Goal: Information Seeking & Learning: Learn about a topic

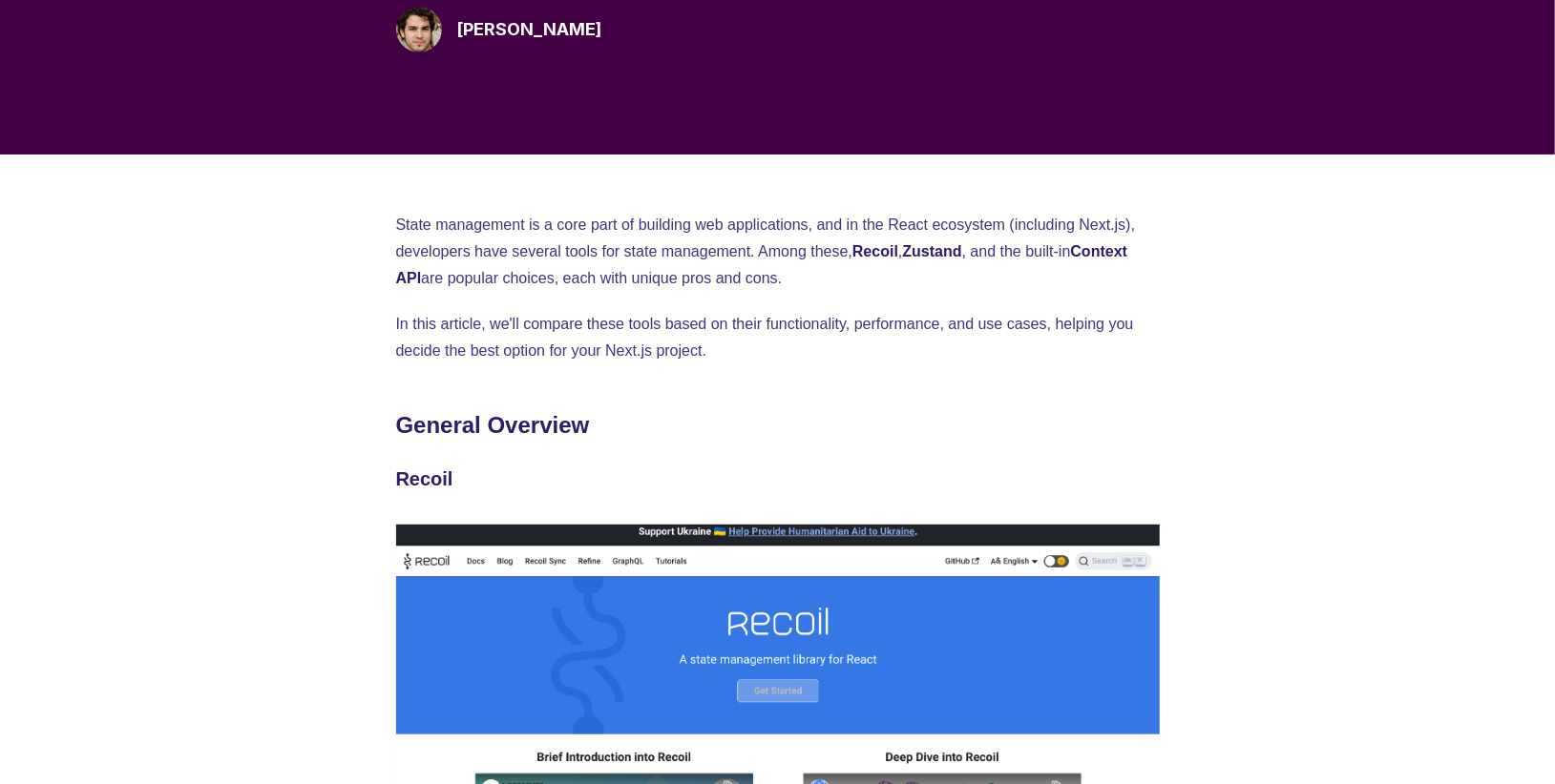
scroll to position [558, 0]
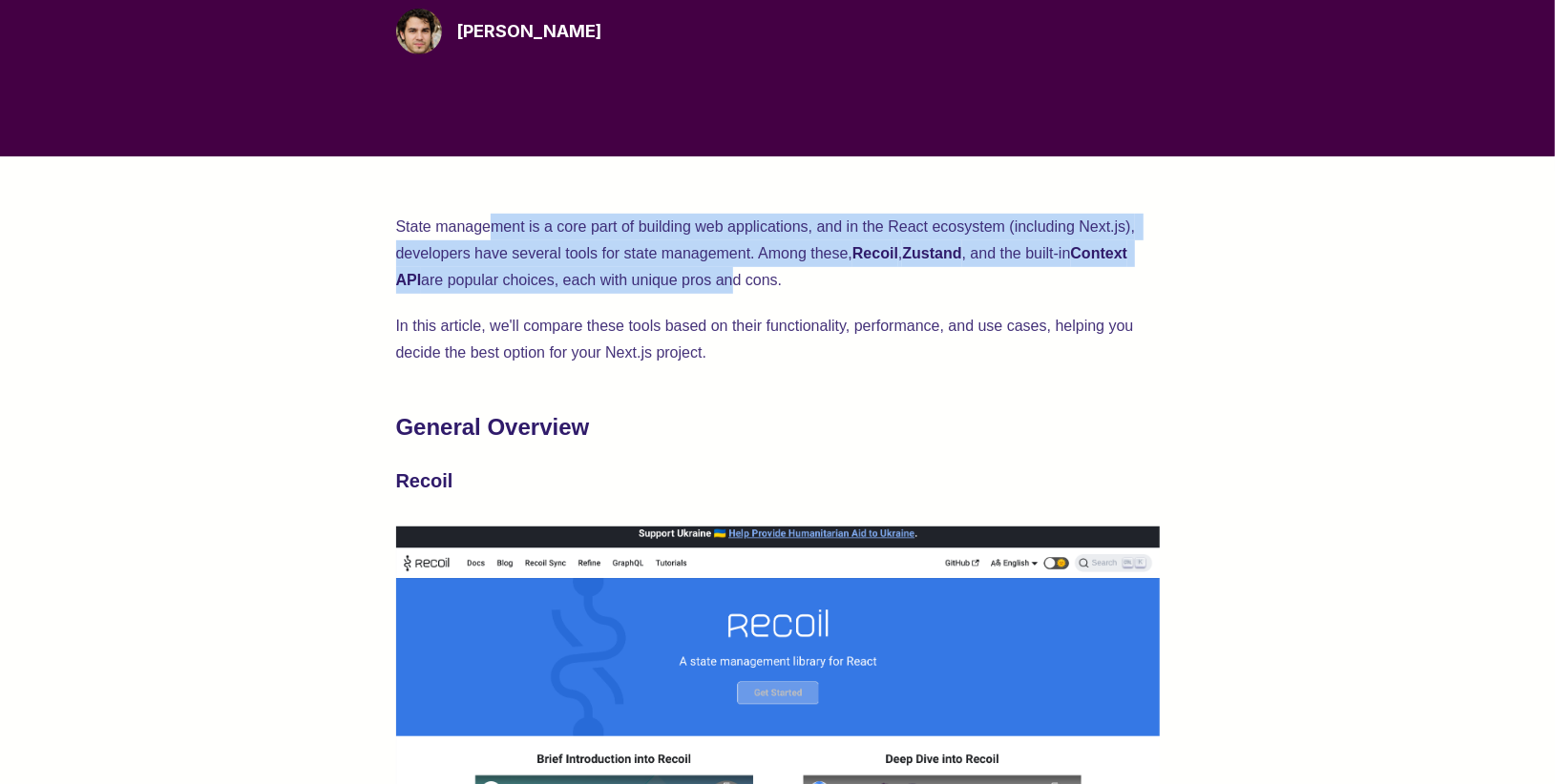
drag, startPoint x: 495, startPoint y: 220, endPoint x: 746, endPoint y: 271, distance: 256.1
click at [746, 271] on p "State management is a core part of building web applications, and in the React …" at bounding box center [778, 254] width 764 height 80
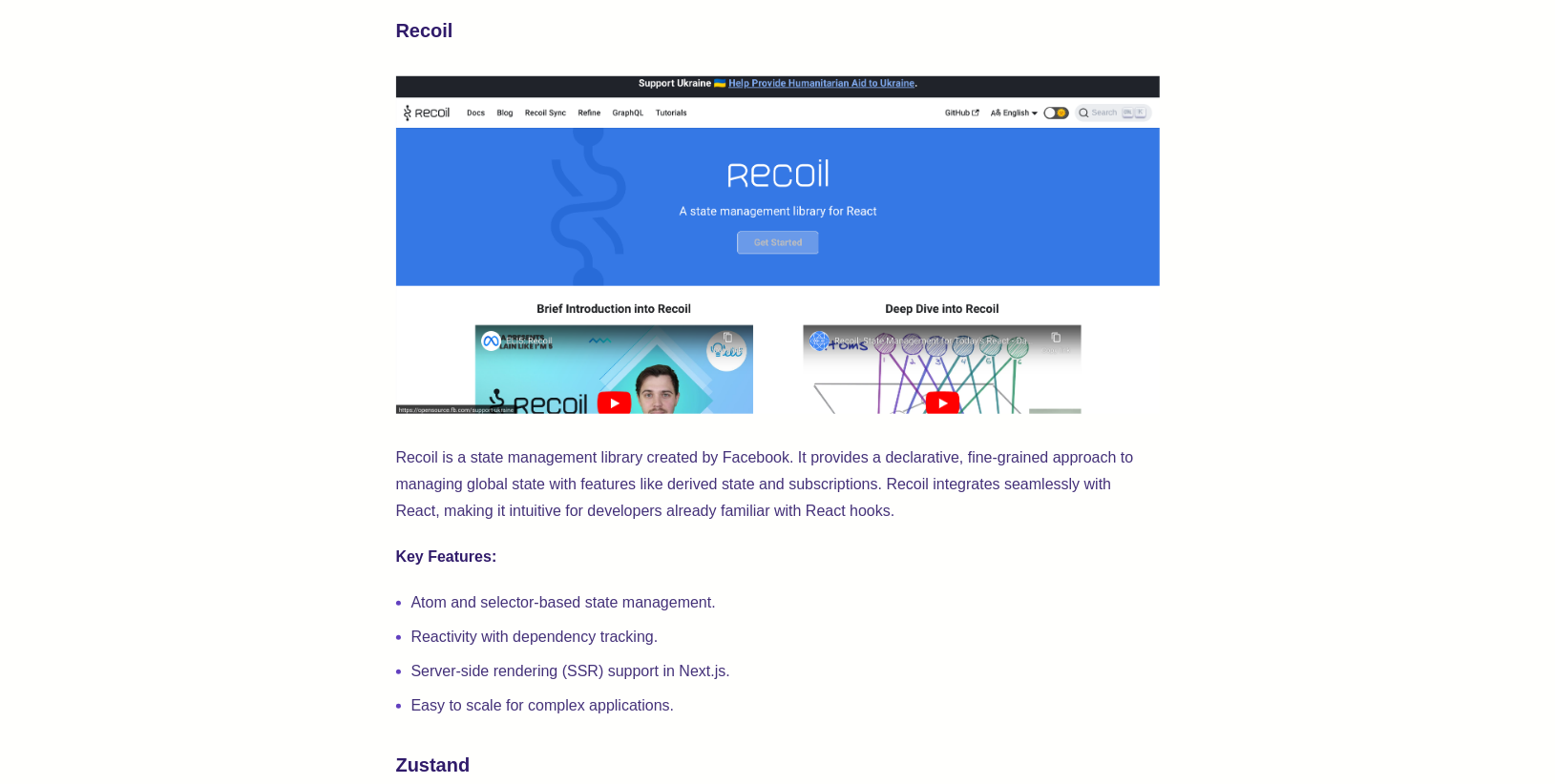
scroll to position [1008, 0]
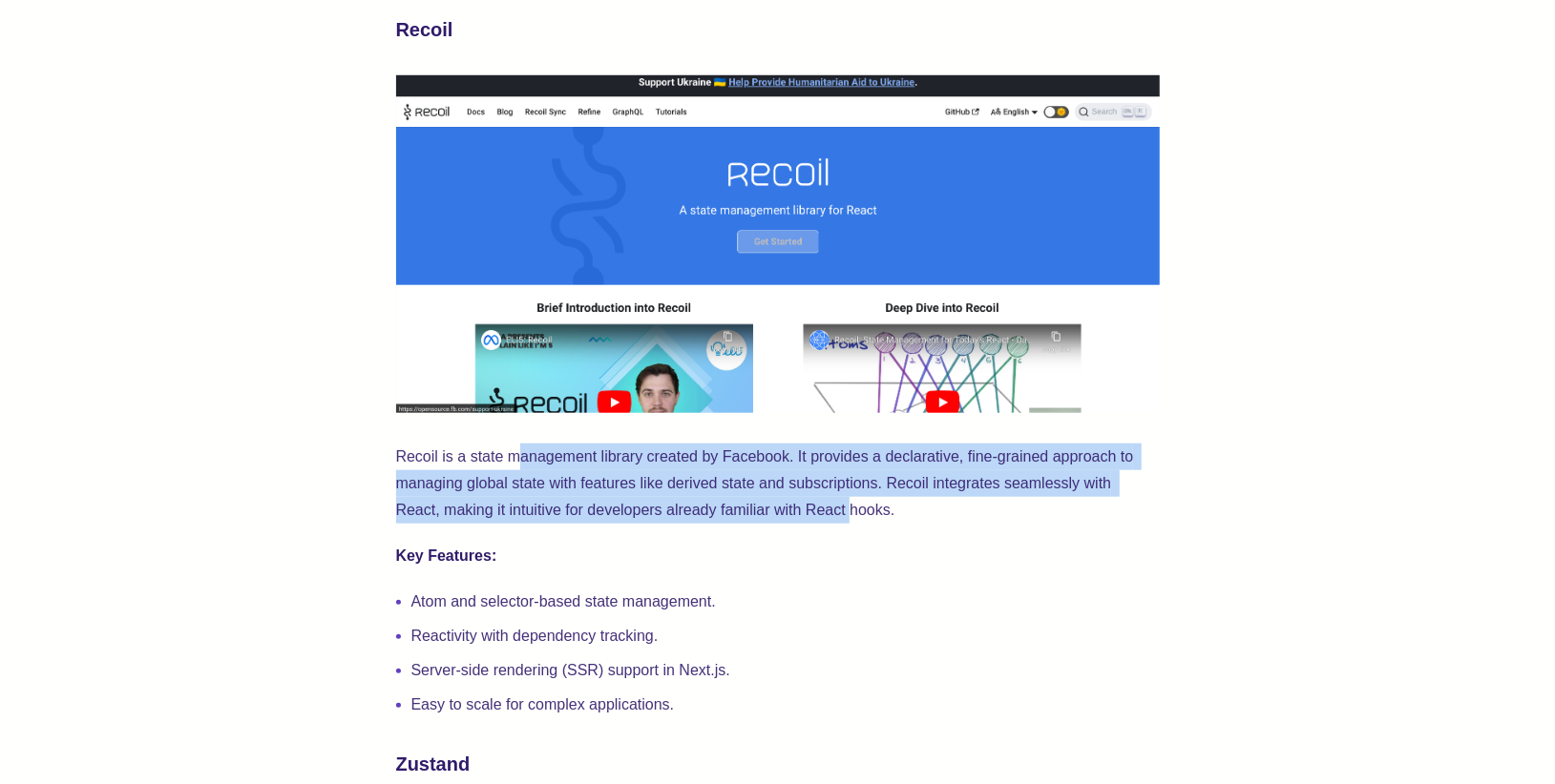
drag, startPoint x: 515, startPoint y: 458, endPoint x: 852, endPoint y: 501, distance: 339.7
click at [852, 501] on p "Recoil is a state management library created by Facebook. It provides a declara…" at bounding box center [778, 484] width 764 height 80
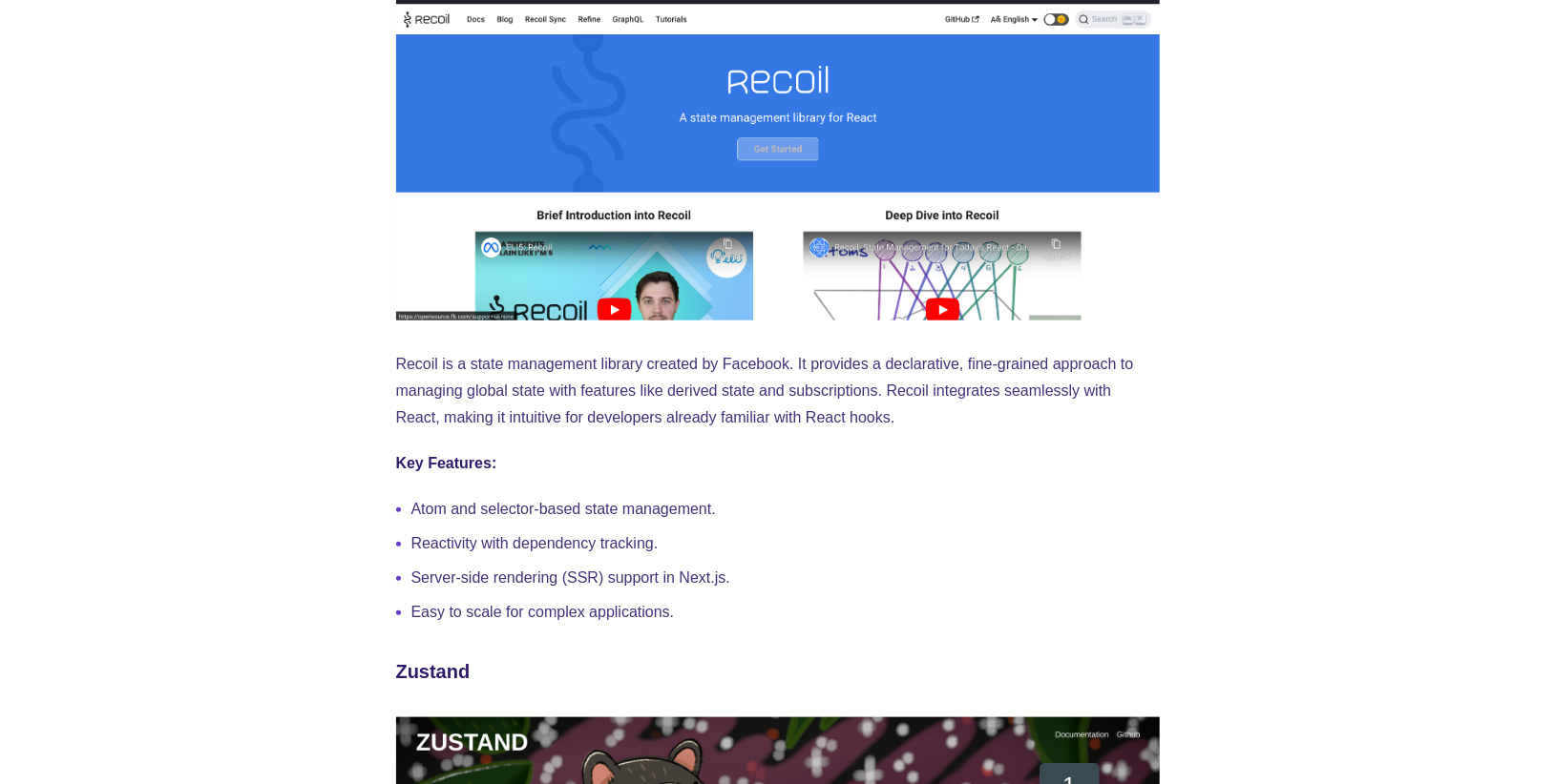
scroll to position [1114, 0]
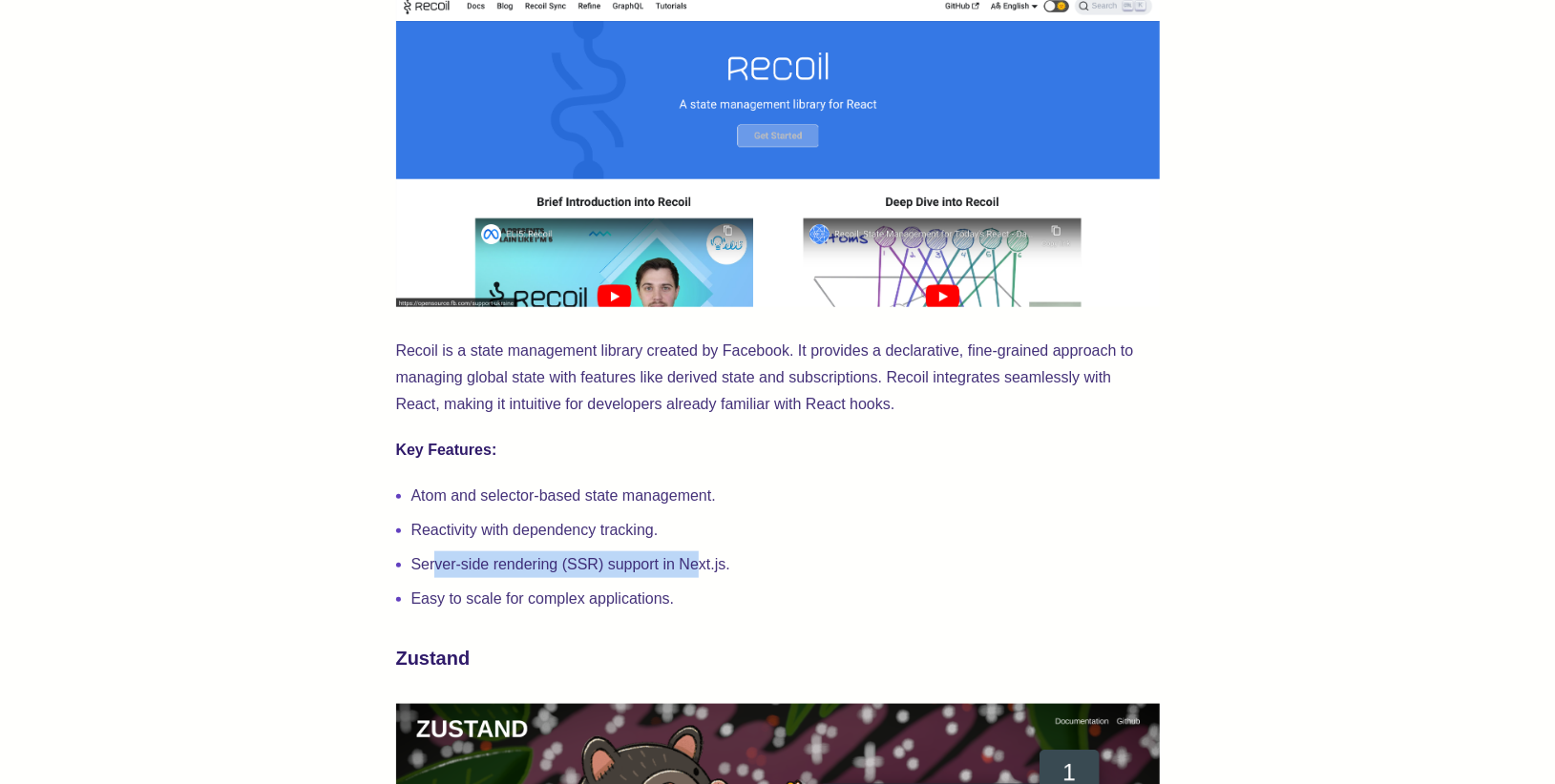
drag, startPoint x: 438, startPoint y: 564, endPoint x: 701, endPoint y: 552, distance: 263.3
click at [701, 552] on ul "Atom and selector-based state management. Reactivity with dependency tracking. …" at bounding box center [778, 548] width 764 height 129
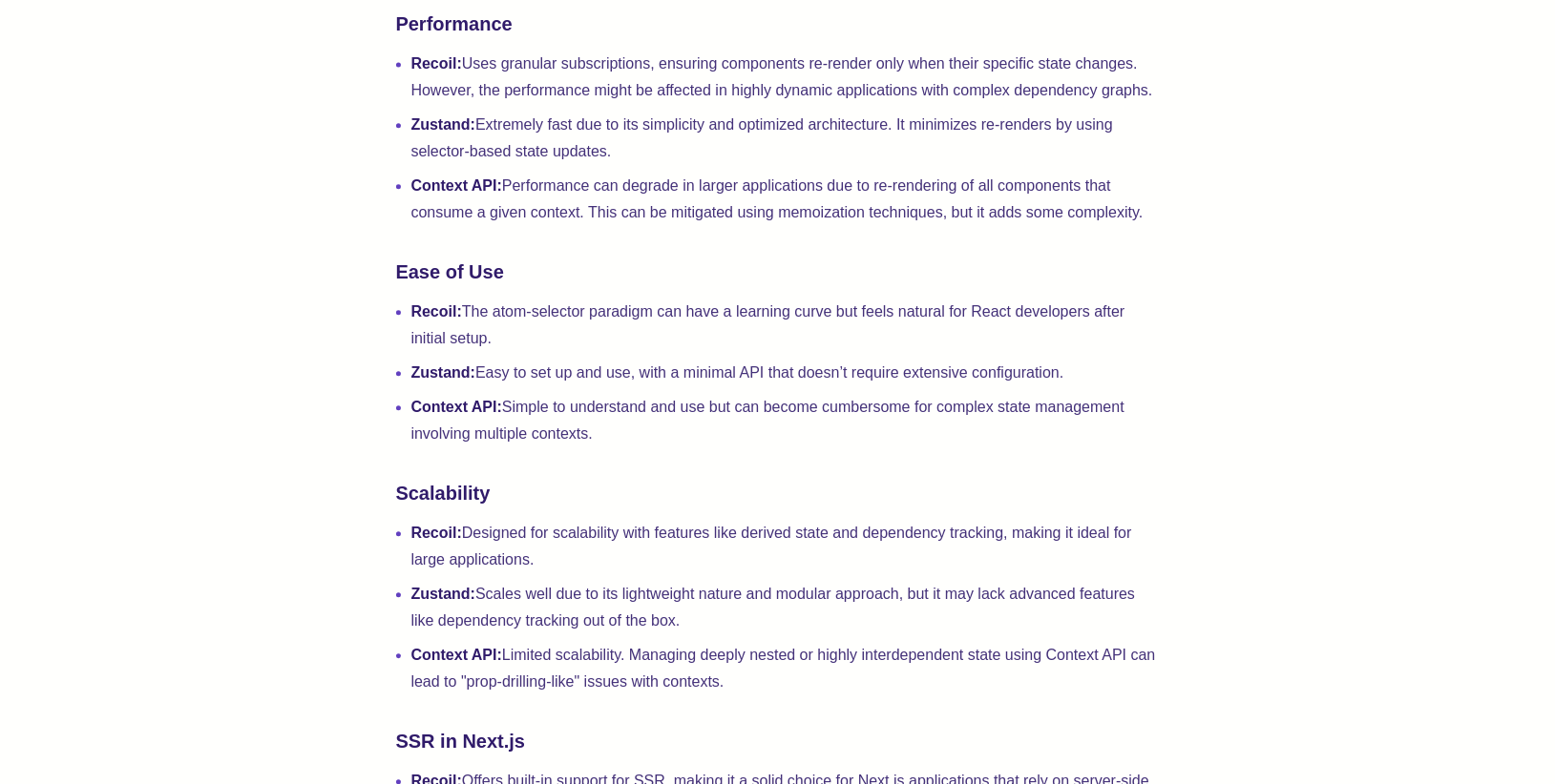
scroll to position [2846, 0]
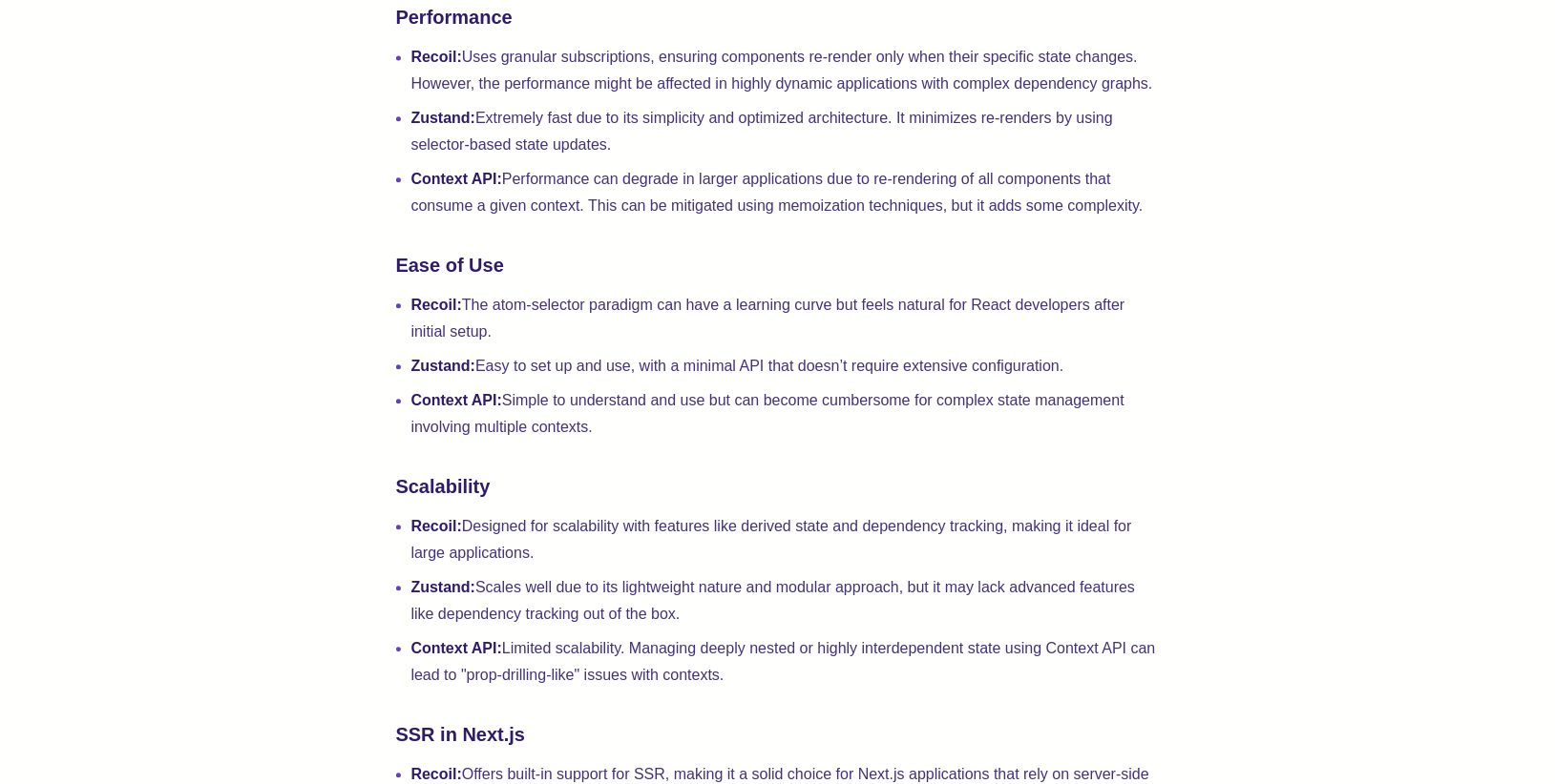
drag, startPoint x: 618, startPoint y: 533, endPoint x: 531, endPoint y: 554, distance: 89.5
click at [531, 554] on li "Recoil: Designed for scalability with features like derived state and dependenc…" at bounding box center [785, 540] width 748 height 54
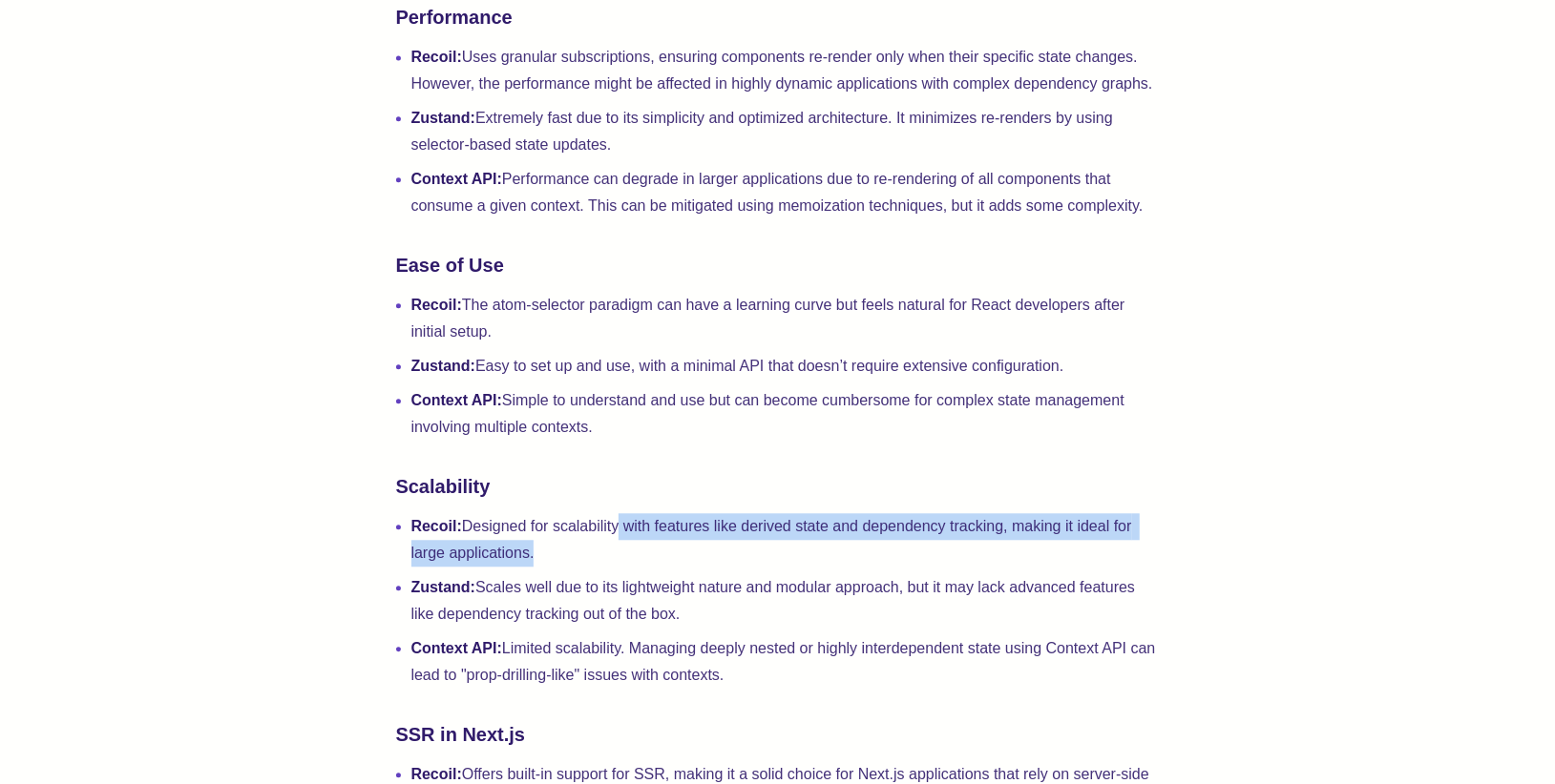
drag, startPoint x: 531, startPoint y: 554, endPoint x: 361, endPoint y: 571, distance: 170.8
click at [361, 571] on div "State management is a core part of building web applications, and in the React …" at bounding box center [778, 728] width 1402 height 5722
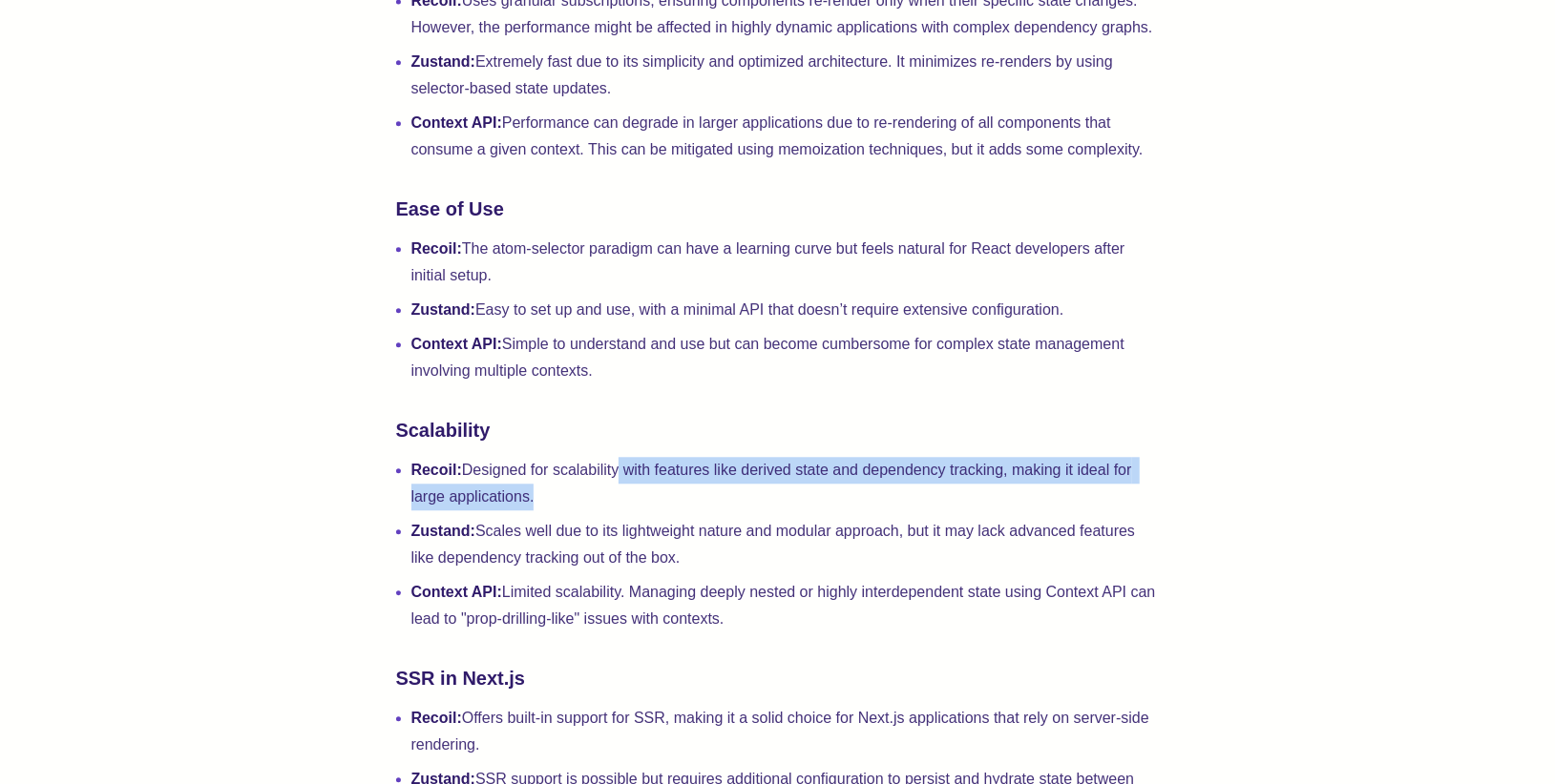
scroll to position [2905, 0]
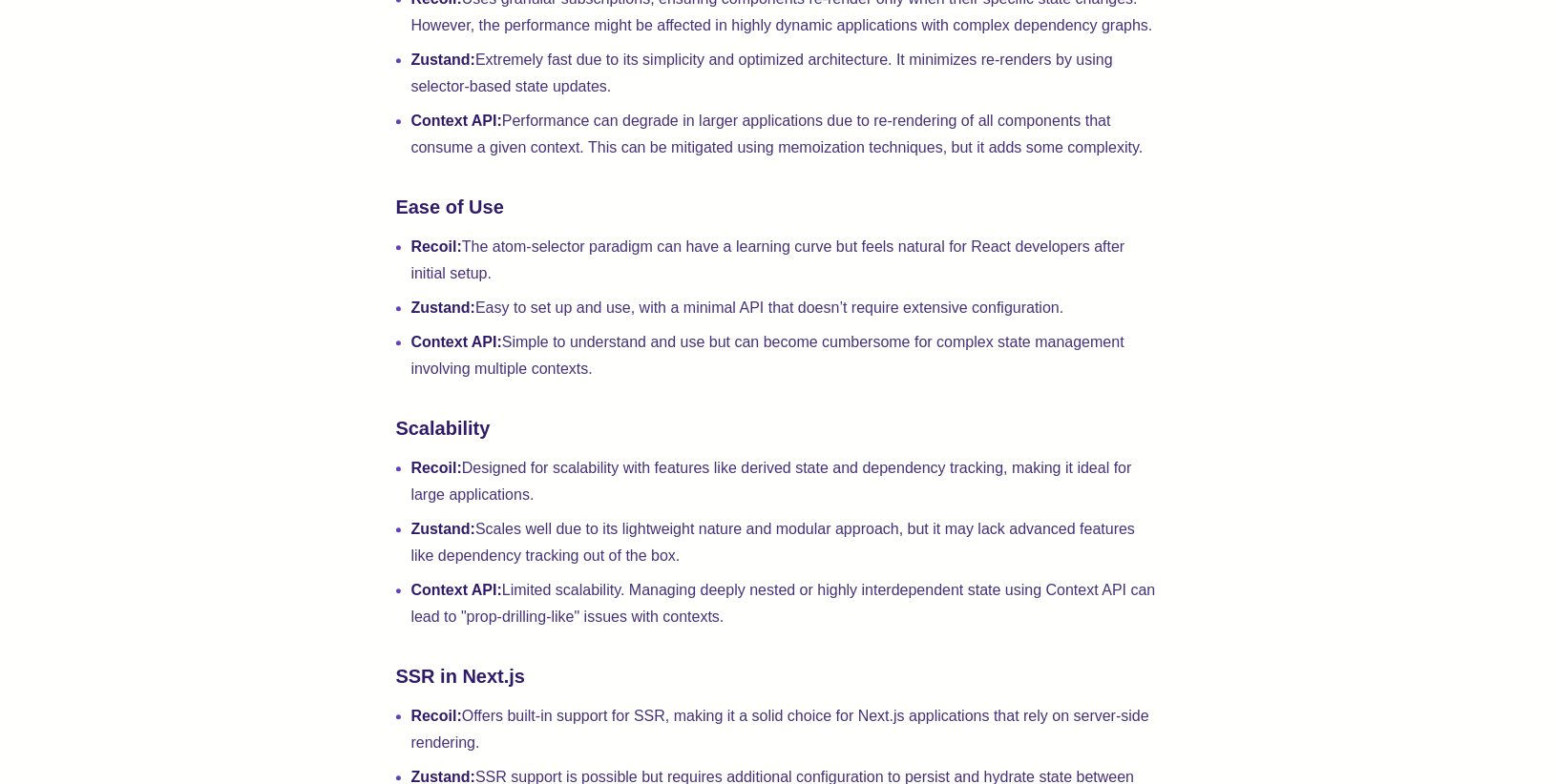
click at [583, 528] on li "Zustand: Scales well due to its lightweight nature and modular approach, but it…" at bounding box center [785, 543] width 748 height 54
drag, startPoint x: 426, startPoint y: 558, endPoint x: 664, endPoint y: 557, distance: 238.0
click at [664, 557] on li "Zustand: Scales well due to its lightweight nature and modular approach, but it…" at bounding box center [785, 543] width 748 height 54
click at [255, 553] on div "State management is a core part of building web applications, and in the React …" at bounding box center [778, 669] width 1402 height 5722
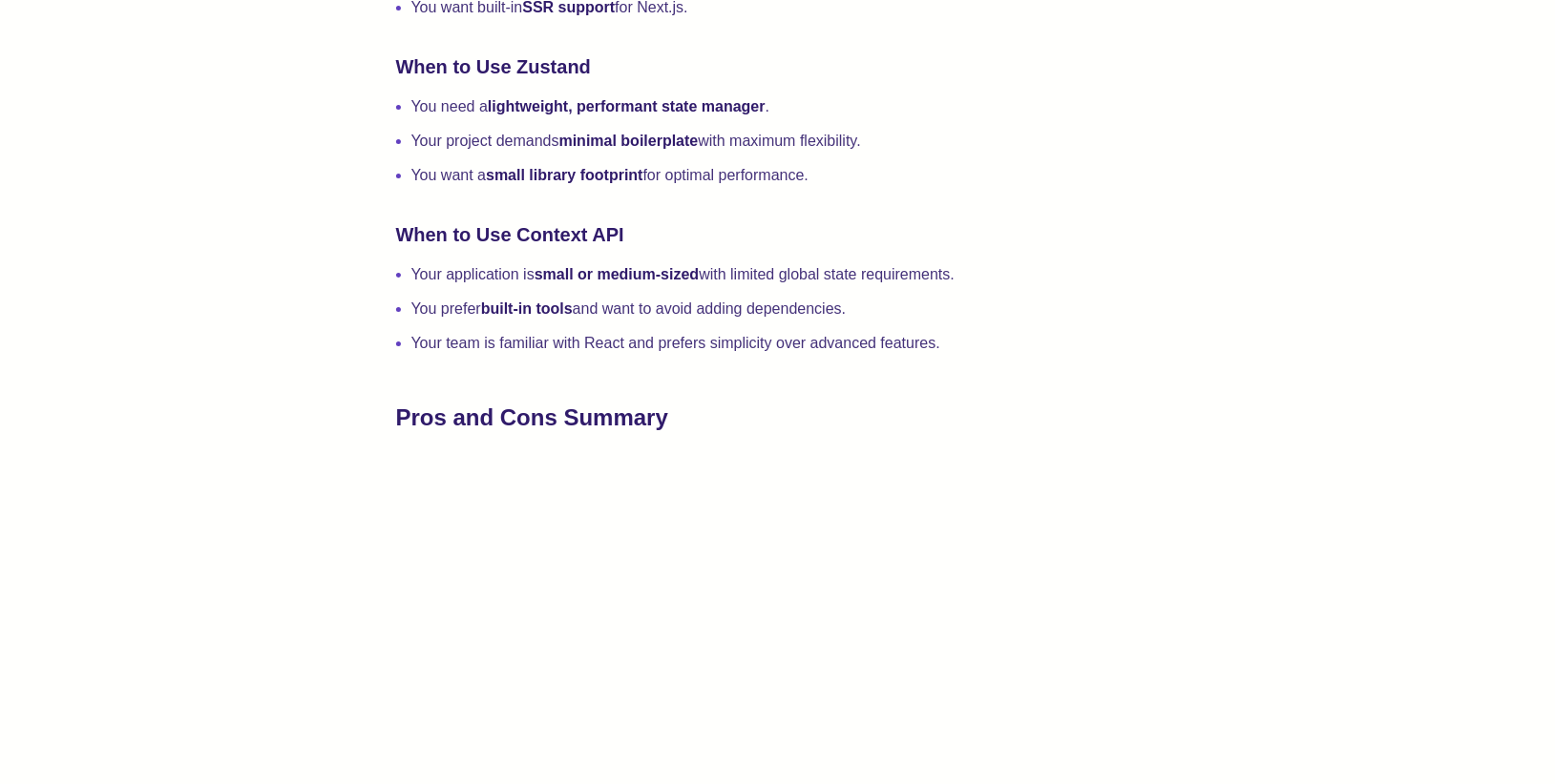
scroll to position [4778, 0]
